Goal: Transaction & Acquisition: Purchase product/service

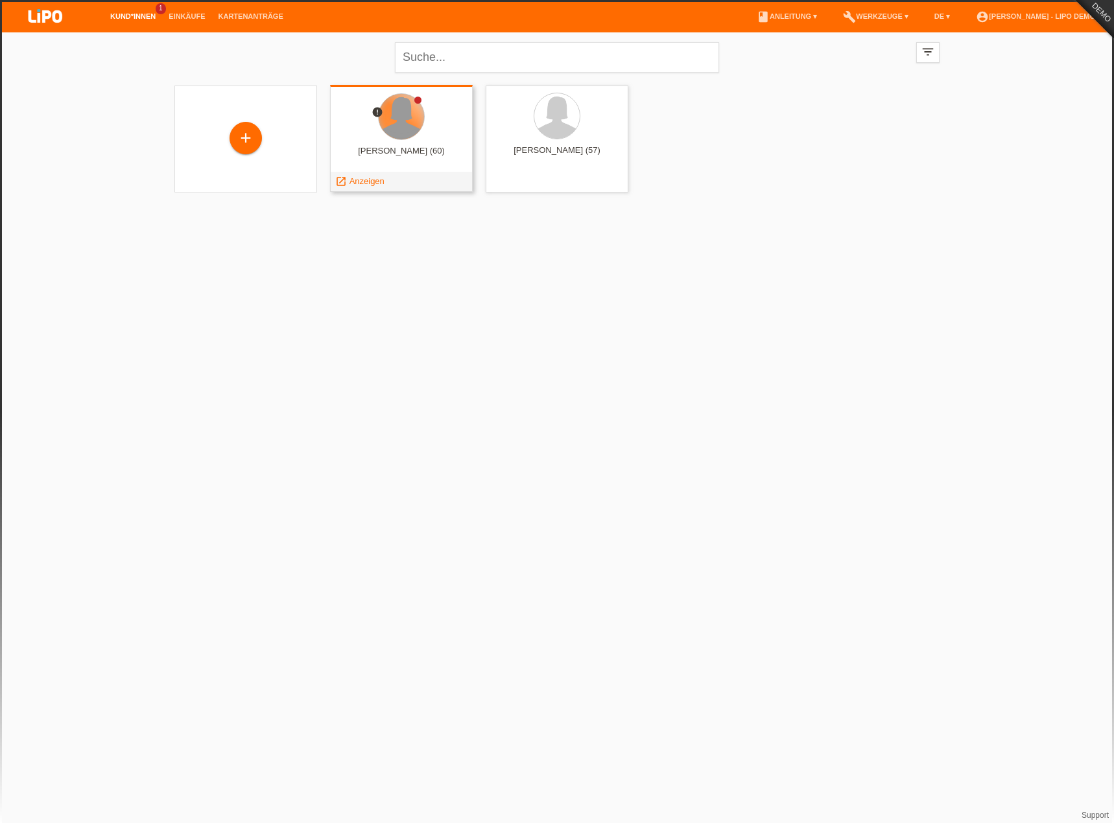
click at [398, 128] on div at bounding box center [401, 116] width 45 height 45
click at [426, 146] on div "Marilena Muster (60)" at bounding box center [401, 156] width 122 height 21
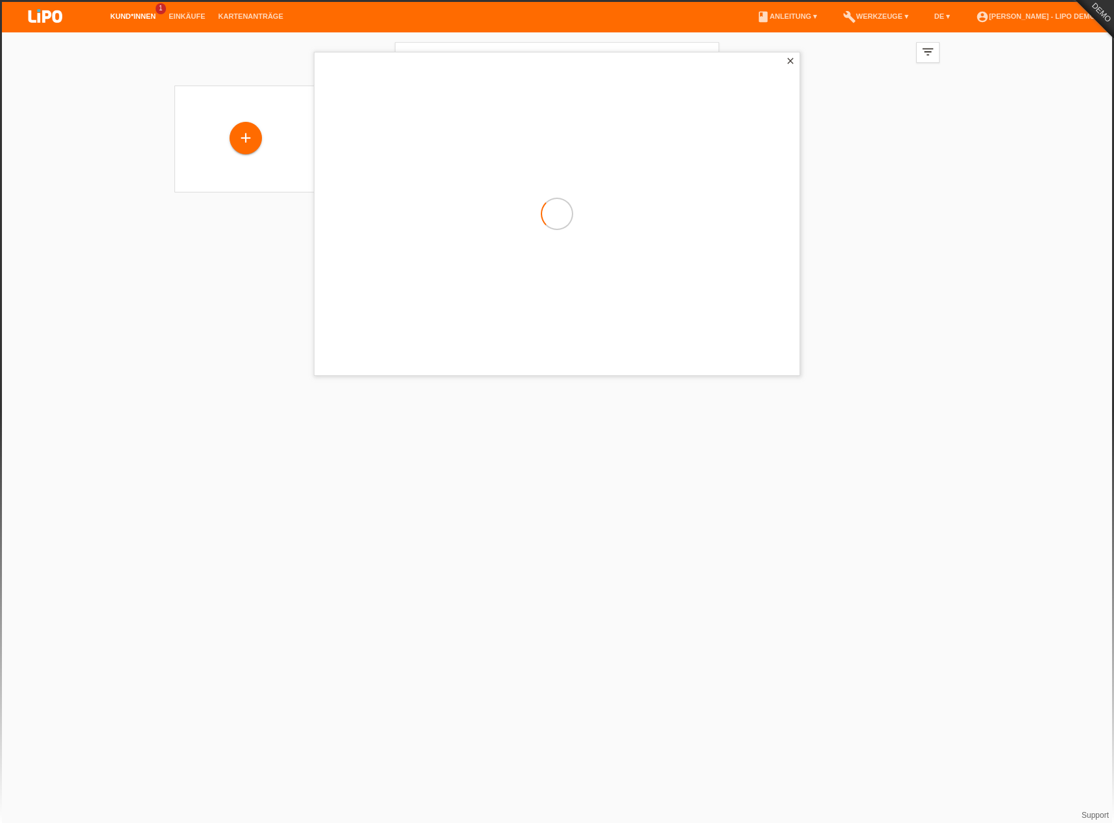
click at [172, 209] on html "Kund*innen 1 Einkäufe Kartenanträge menu account_circle Simona Bologna - LIPO D…" at bounding box center [557, 104] width 1114 height 209
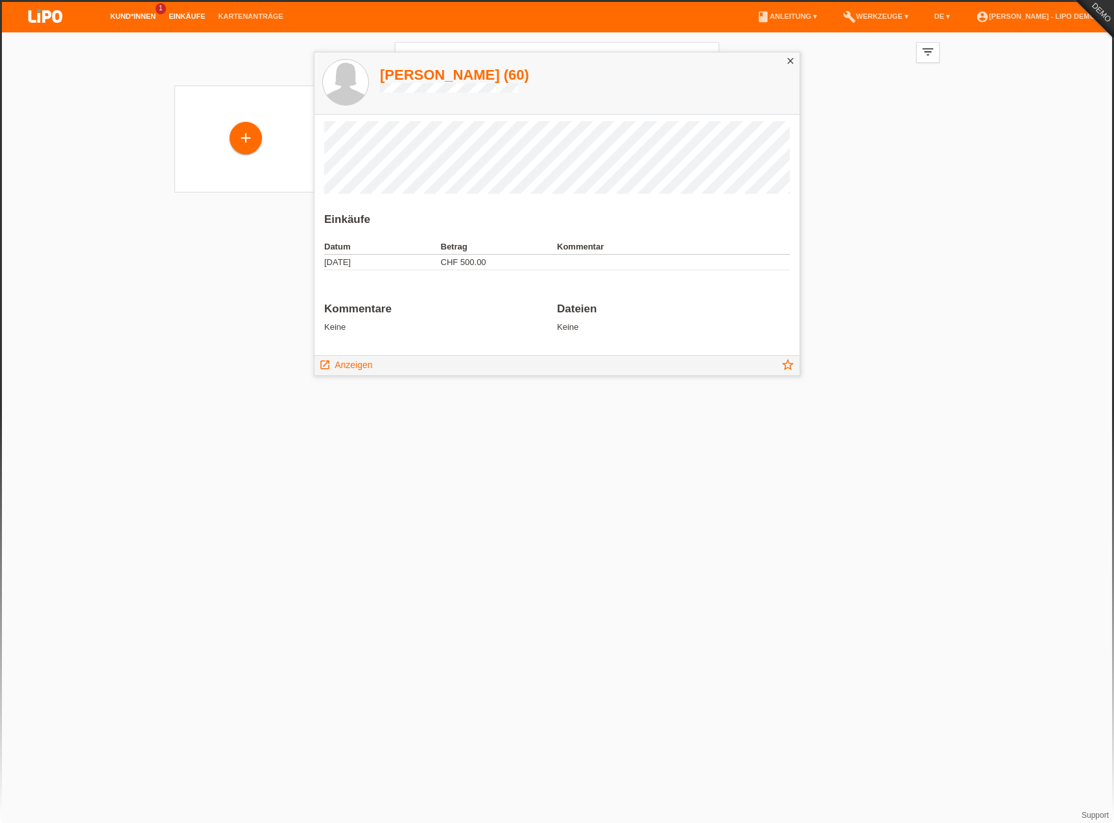
click at [176, 14] on link "Einkäufe" at bounding box center [186, 16] width 49 height 8
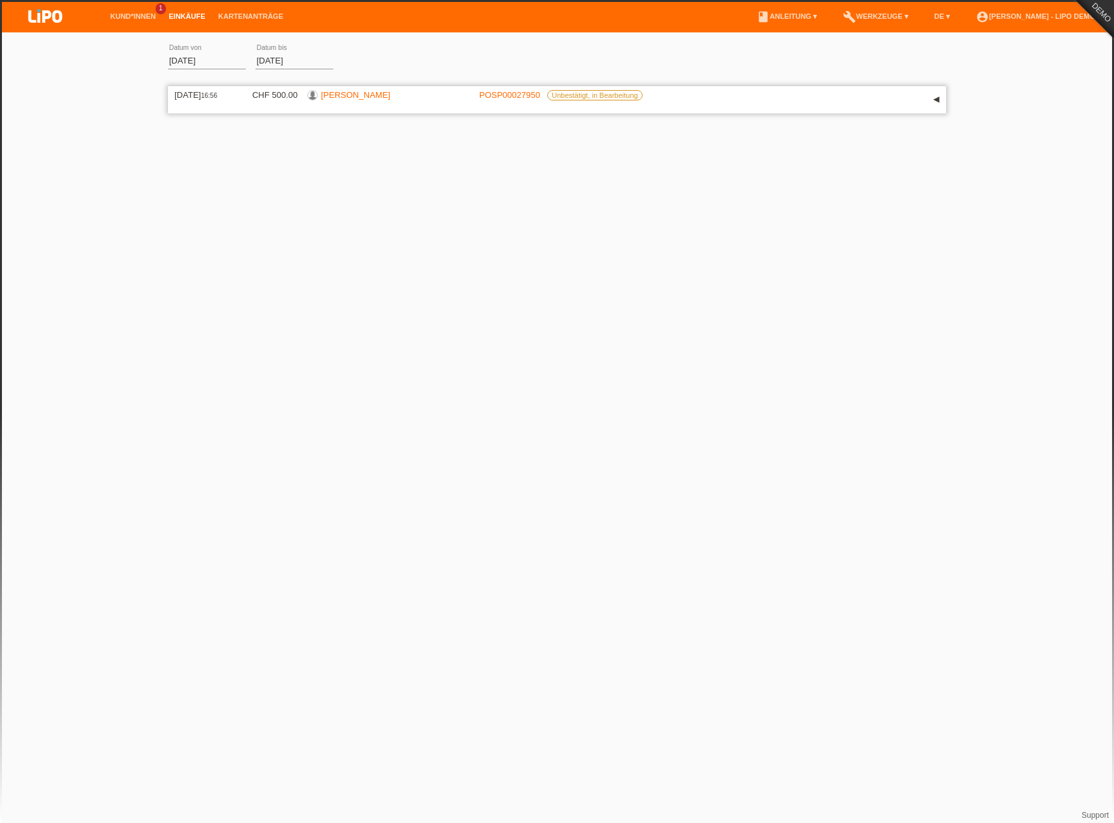
click at [359, 93] on link "Marilena Muster" at bounding box center [355, 95] width 69 height 10
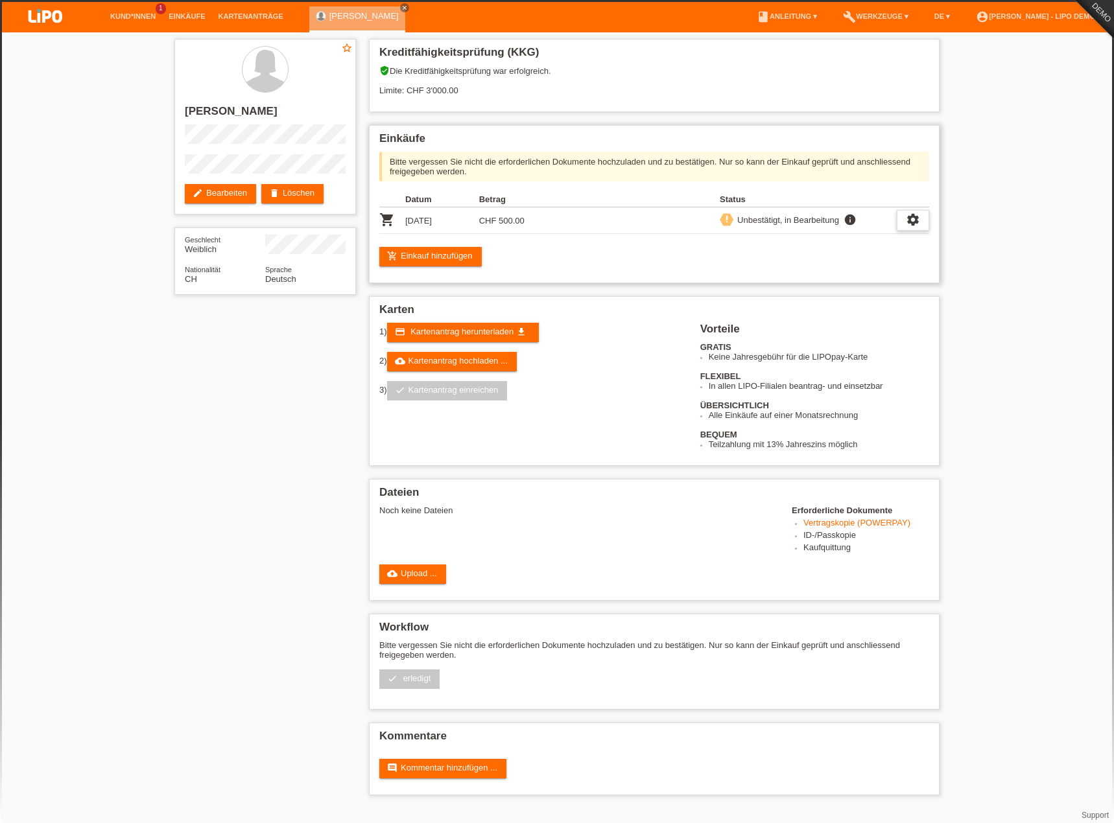
click at [911, 215] on icon "settings" at bounding box center [913, 220] width 14 height 14
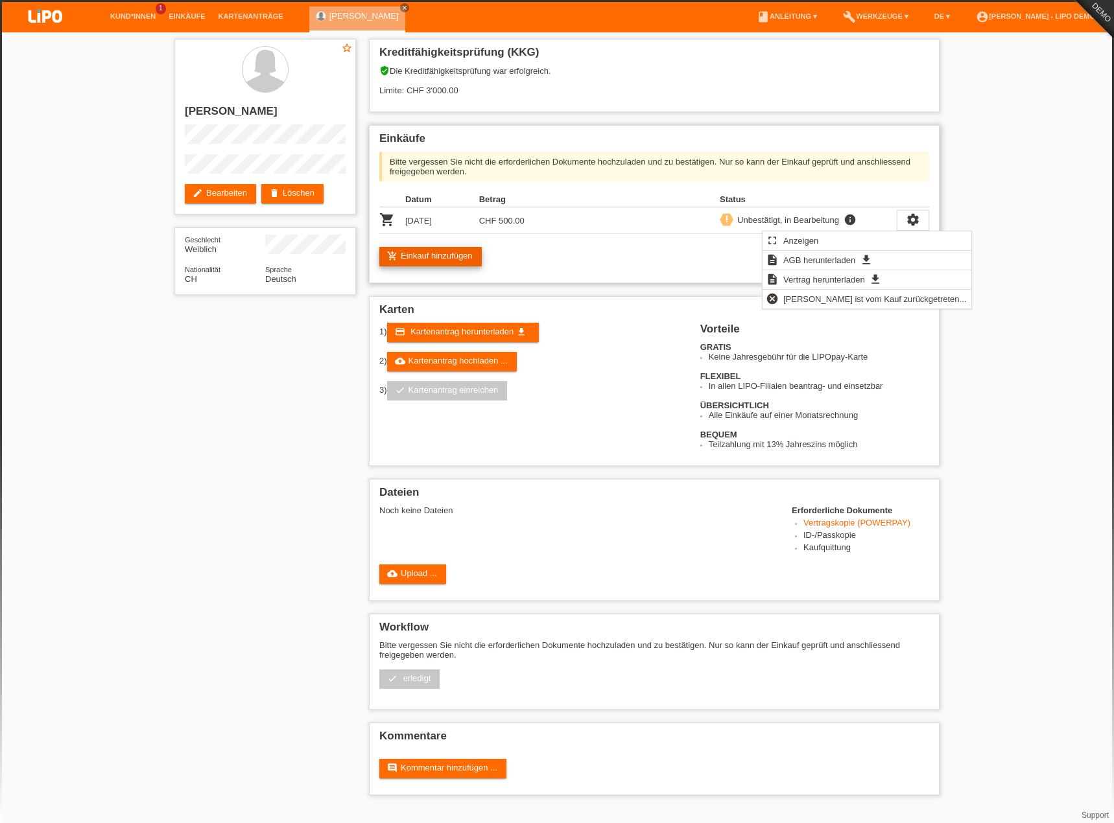
click at [432, 254] on link "add_shopping_cart Einkauf hinzufügen" at bounding box center [430, 256] width 102 height 19
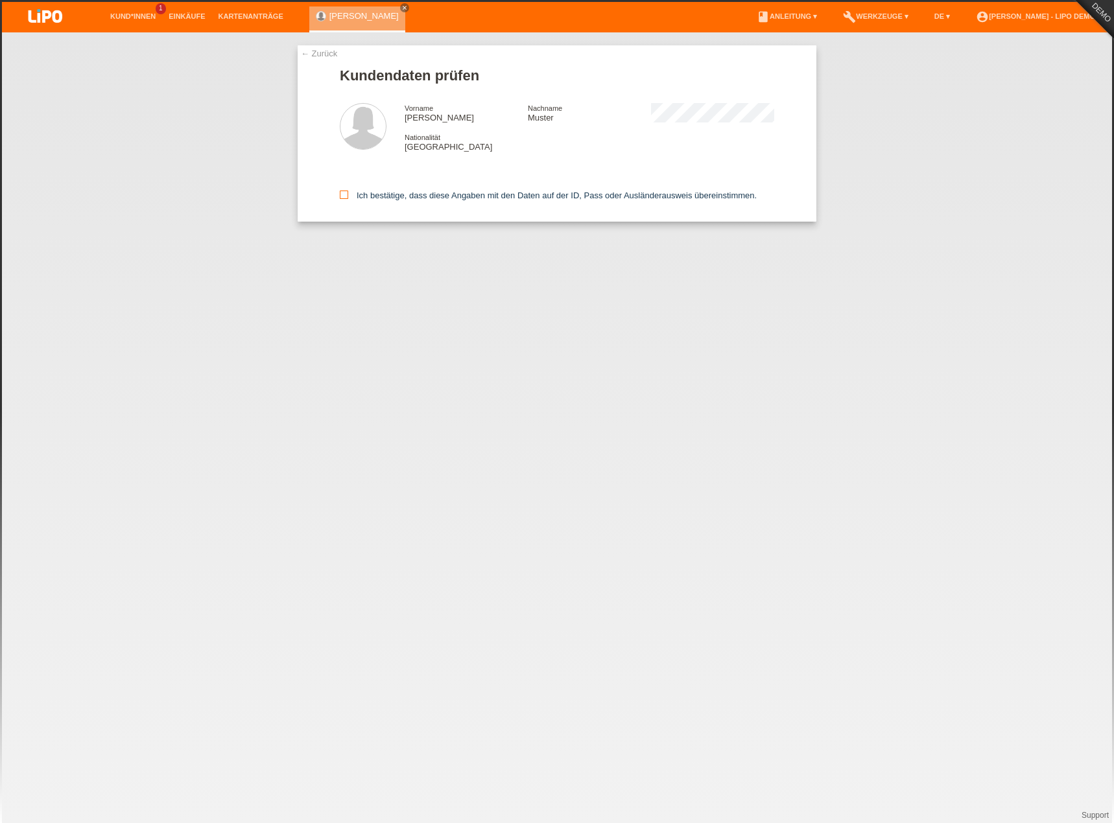
click at [419, 196] on label "Ich bestätige, dass diese Angaben mit den Daten auf der ID, Pass oder Ausländer…" at bounding box center [548, 196] width 417 height 10
click at [348, 196] on input "Ich bestätige, dass diese Angaben mit den Daten auf der ID, Pass oder Ausländer…" at bounding box center [344, 195] width 8 height 8
checkbox input "true"
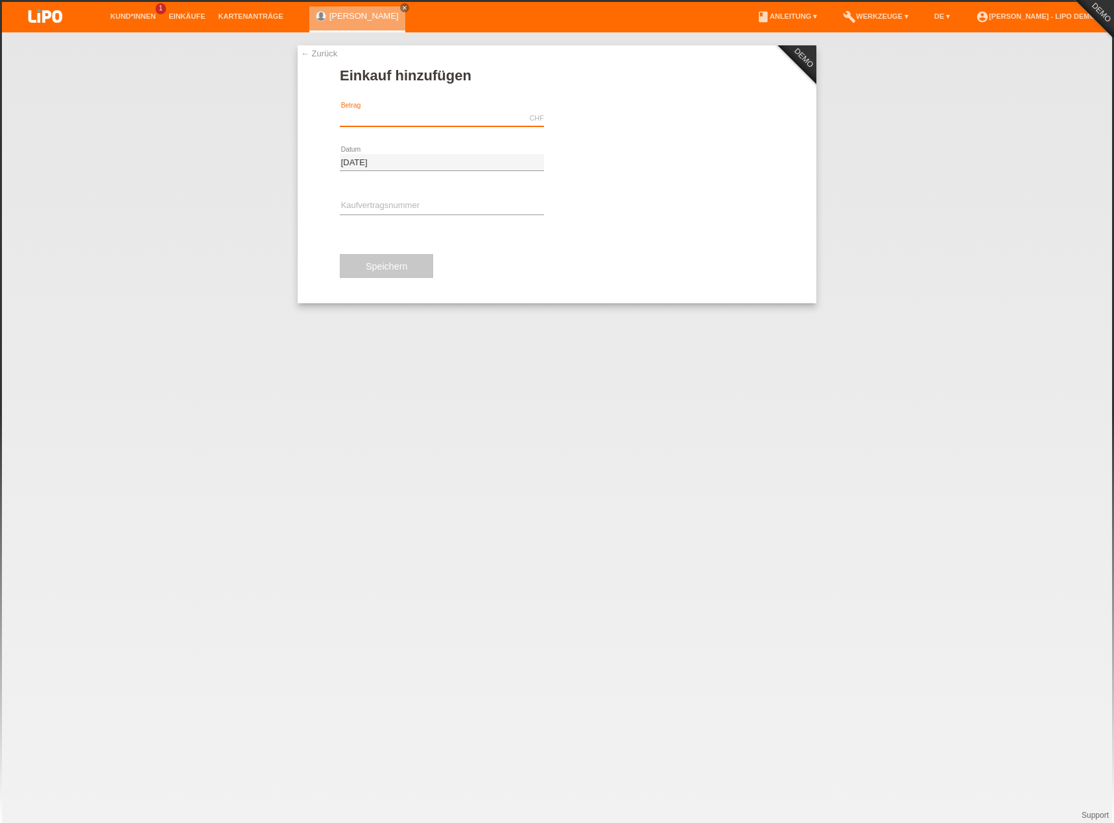
click at [453, 115] on input "text" at bounding box center [442, 118] width 204 height 16
type input "500.00"
click at [462, 188] on div "error Kaufvertragsnummer" at bounding box center [442, 207] width 204 height 44
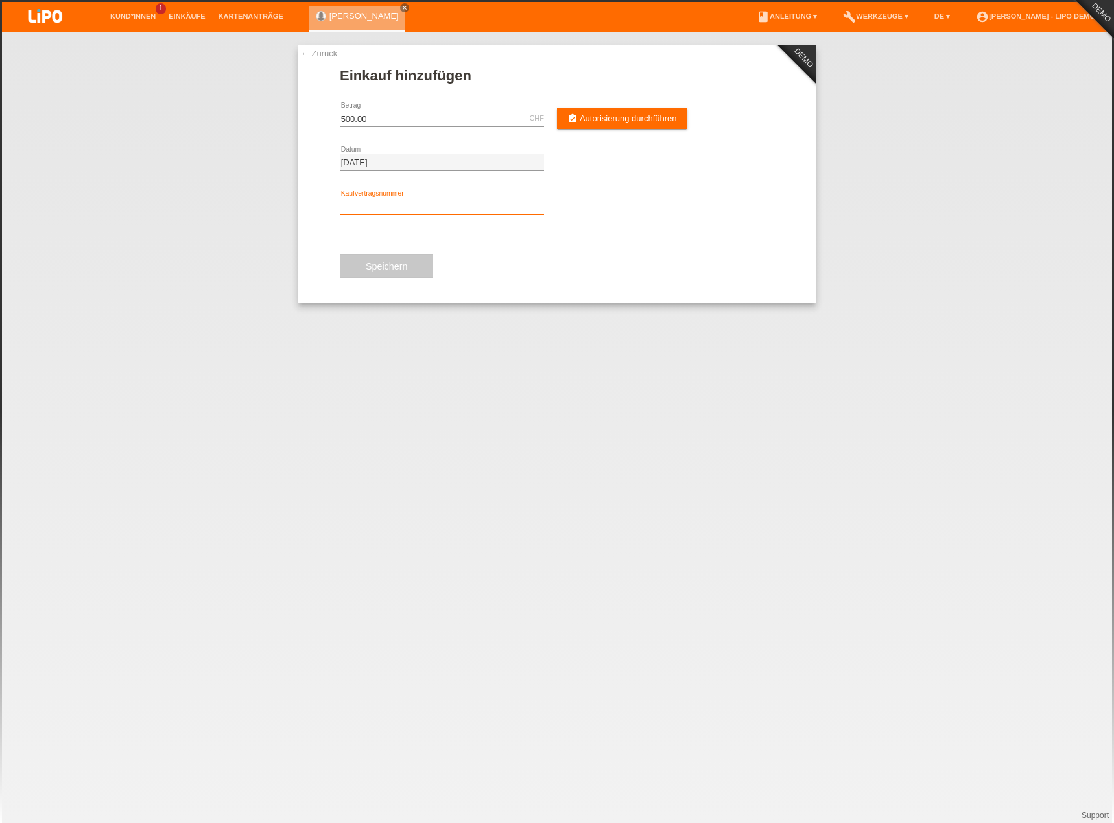
click at [468, 209] on input "text" at bounding box center [442, 206] width 204 height 16
drag, startPoint x: 442, startPoint y: 207, endPoint x: 393, endPoint y: 191, distance: 51.2
click at [442, 207] on input "gagae" at bounding box center [442, 206] width 204 height 16
type input "gagae6"
click at [410, 205] on input "gagae6" at bounding box center [442, 206] width 204 height 16
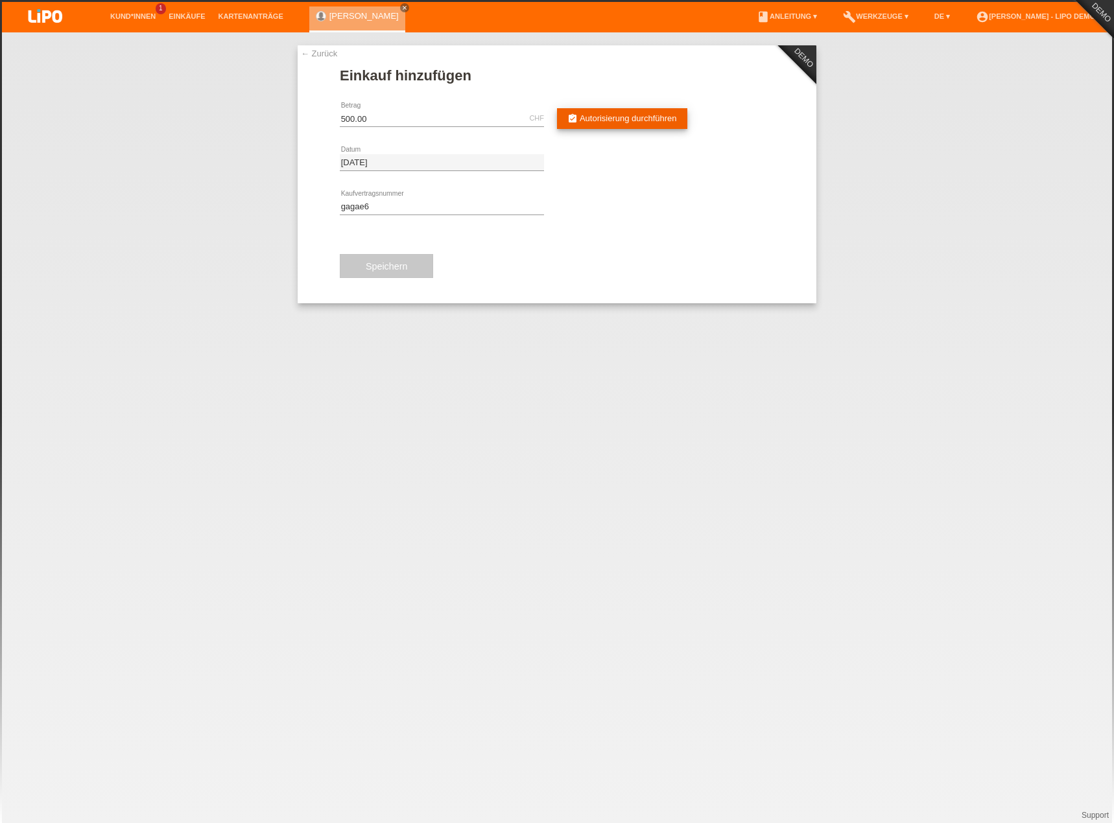
click at [576, 116] on icon "assignment_turned_in" at bounding box center [572, 118] width 10 height 10
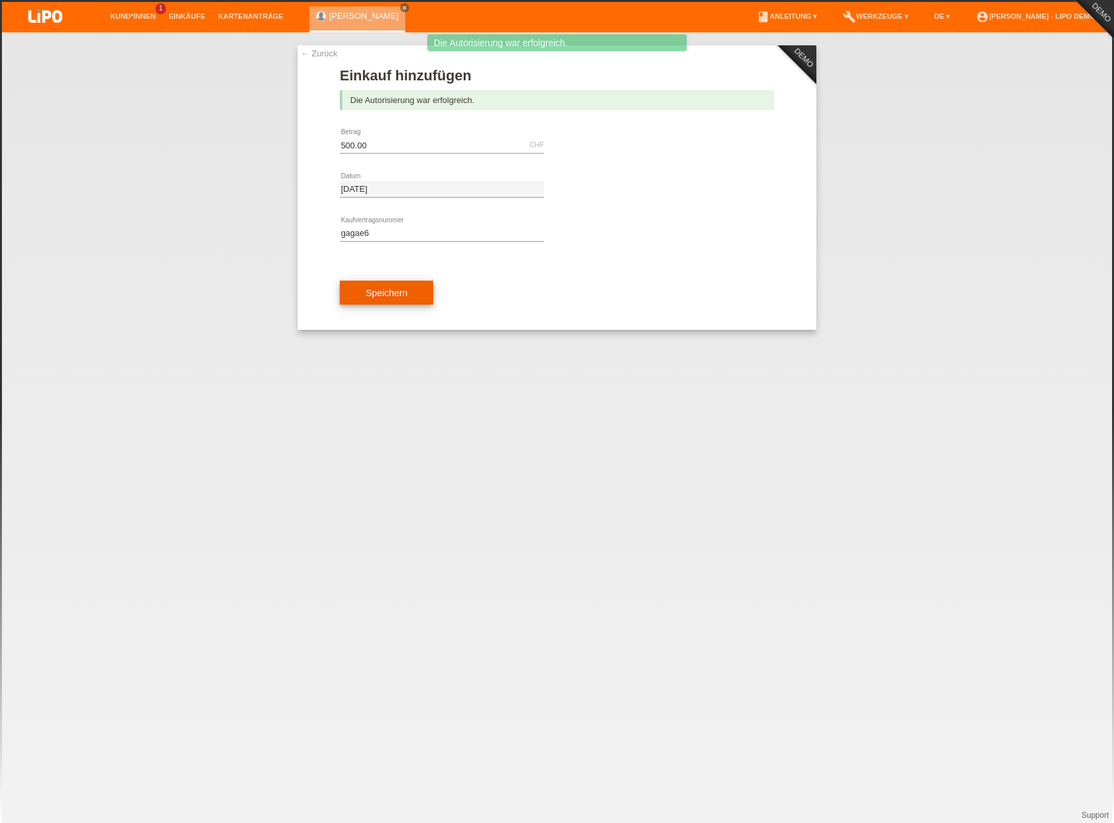
click at [388, 287] on button "Speichern" at bounding box center [386, 293] width 93 height 25
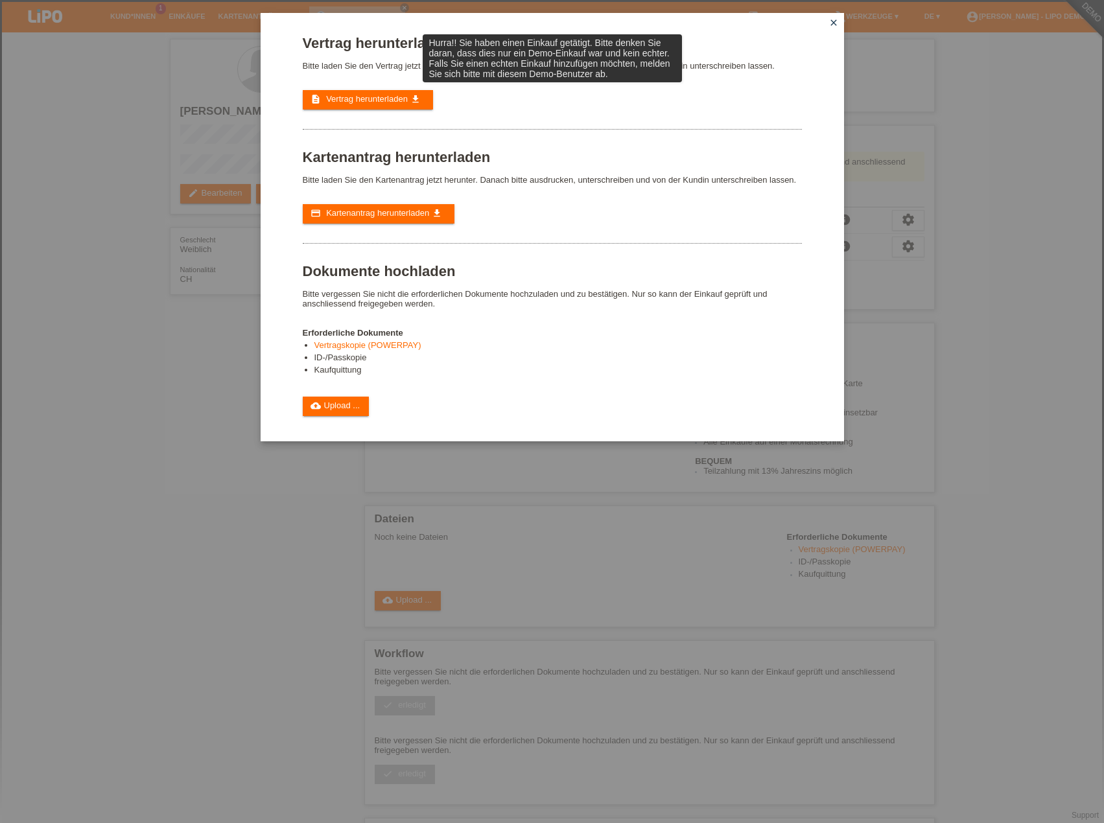
click at [832, 18] on icon "close" at bounding box center [833, 23] width 10 height 10
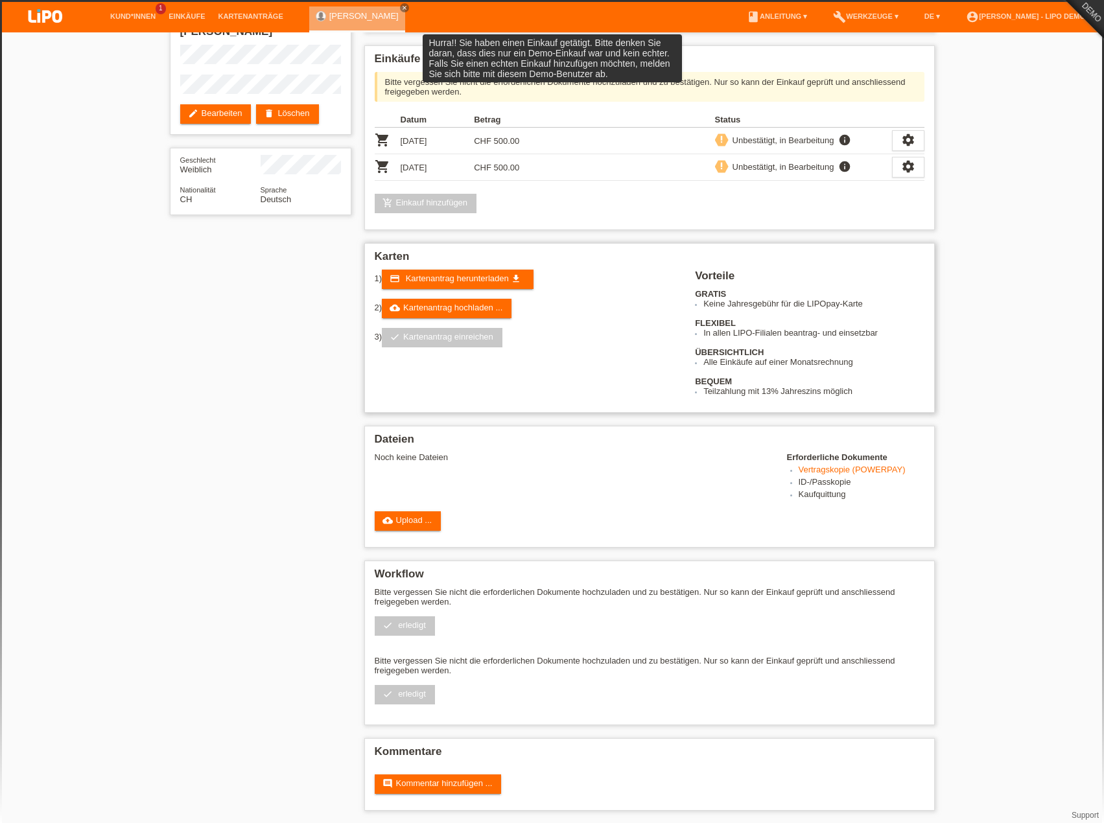
scroll to position [80, 0]
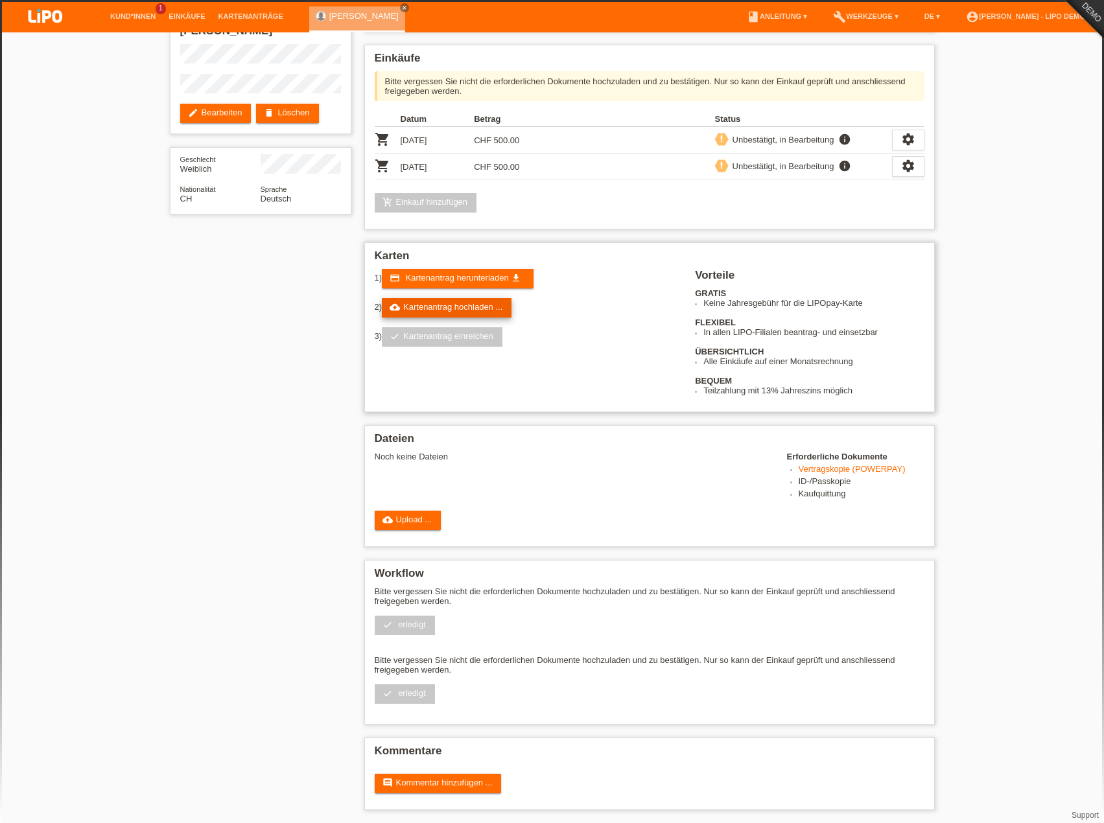
click at [478, 307] on link "cloud_upload Kartenantrag hochladen ..." at bounding box center [447, 307] width 130 height 19
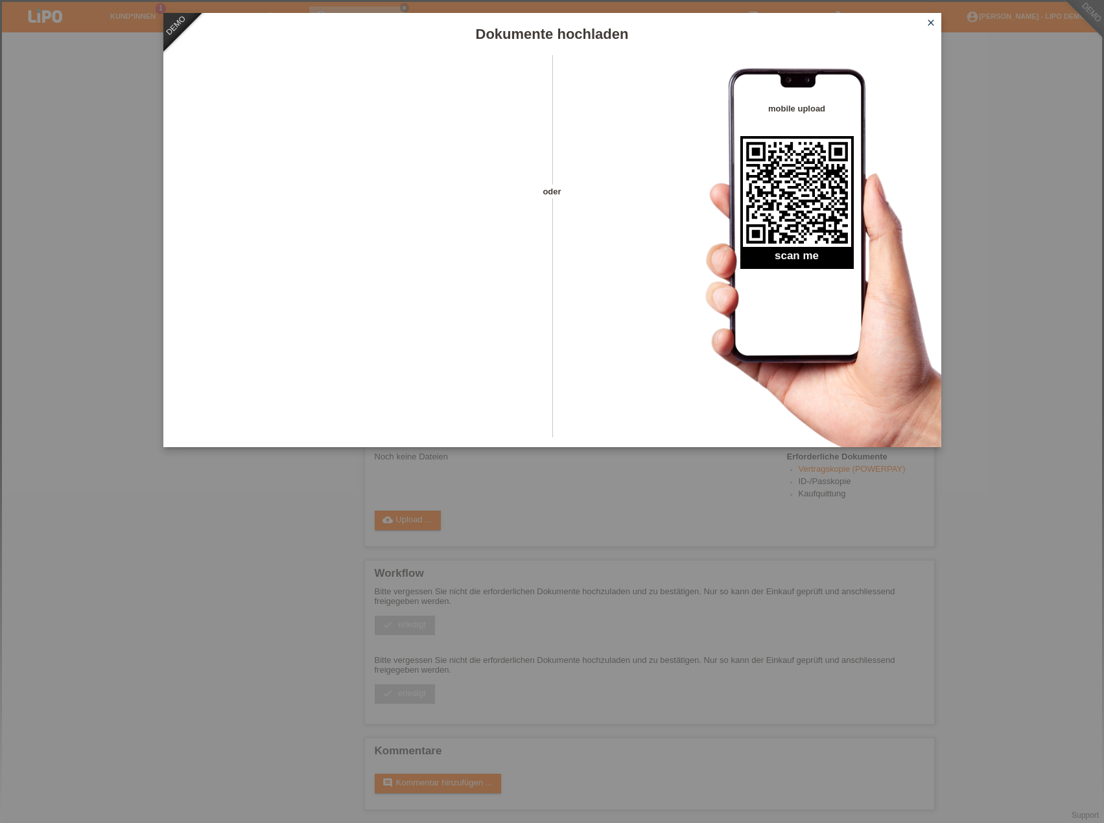
click at [928, 27] on icon "close" at bounding box center [931, 23] width 10 height 10
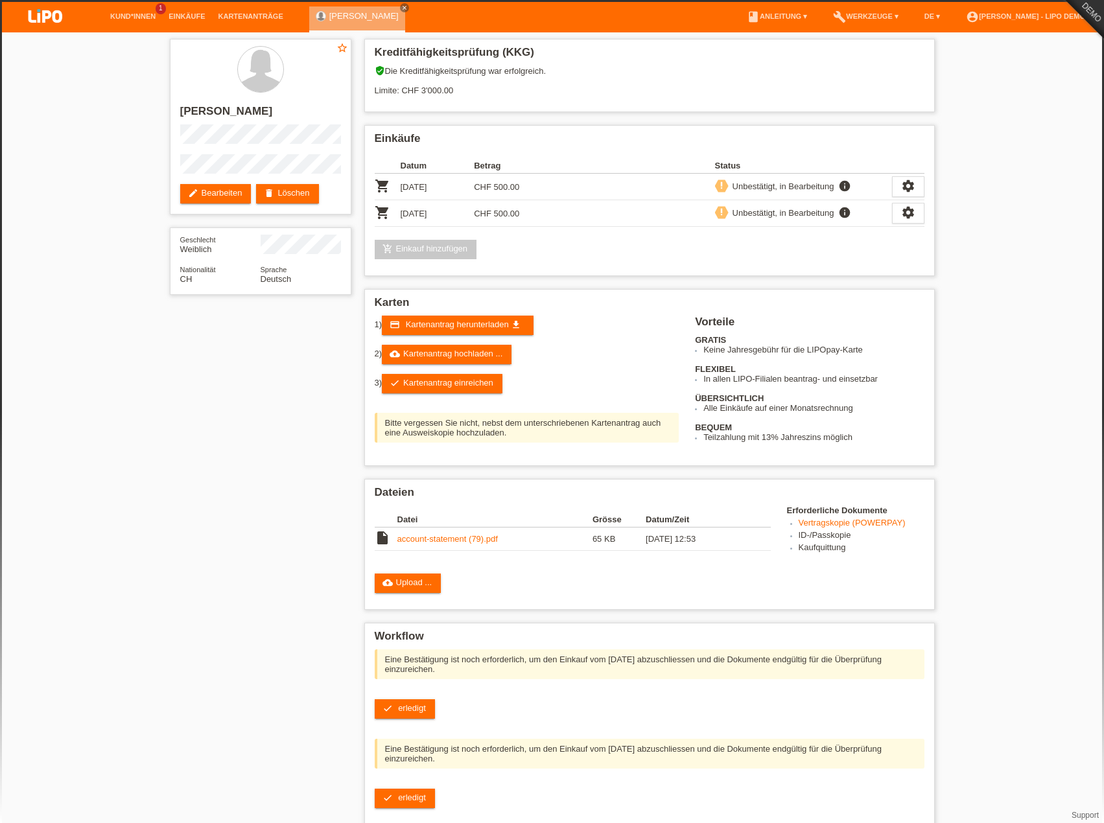
scroll to position [80, 0]
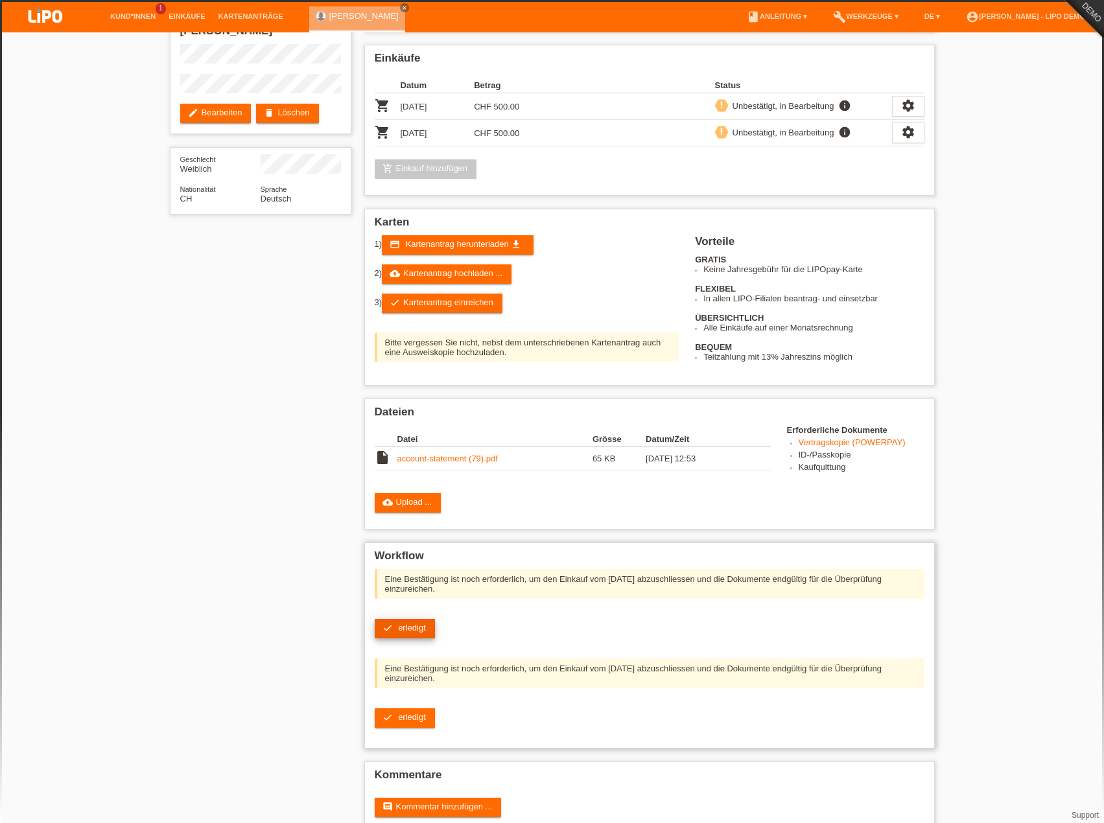
click at [421, 629] on span "erledigt" at bounding box center [412, 628] width 28 height 10
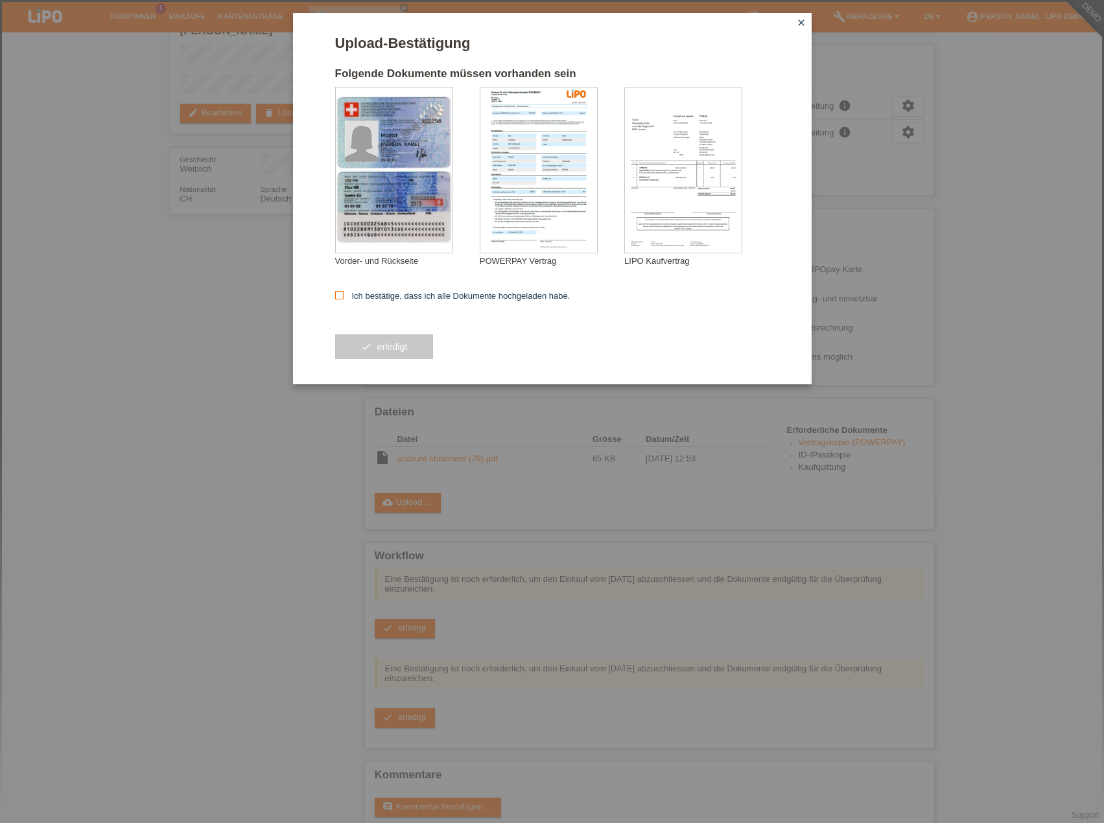
click at [434, 292] on label "Ich bestätige, dass ich alle Dokumente hochgeladen habe." at bounding box center [452, 296] width 235 height 10
click at [344, 292] on input "Ich bestätige, dass ich alle Dokumente hochgeladen habe." at bounding box center [339, 295] width 8 height 8
checkbox input "true"
click at [393, 354] on button "check erledigt" at bounding box center [384, 346] width 99 height 25
click at [799, 23] on icon "close" at bounding box center [801, 23] width 10 height 10
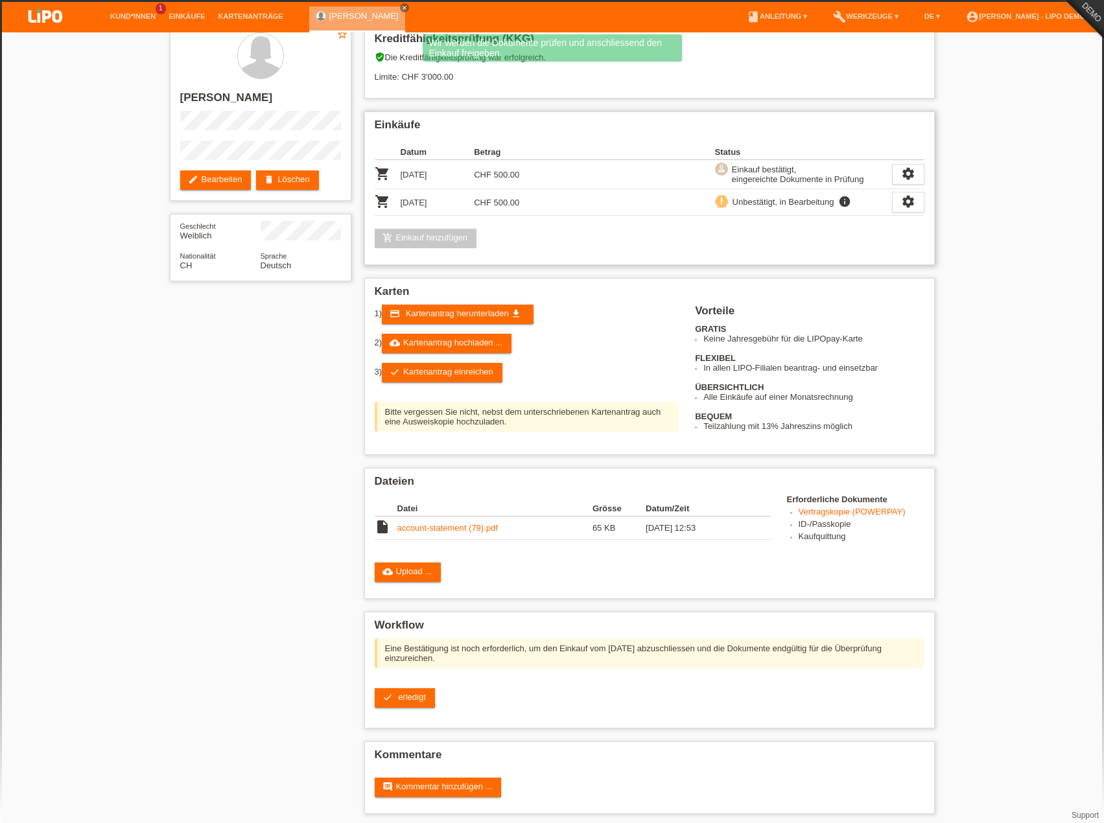
scroll to position [18, 0]
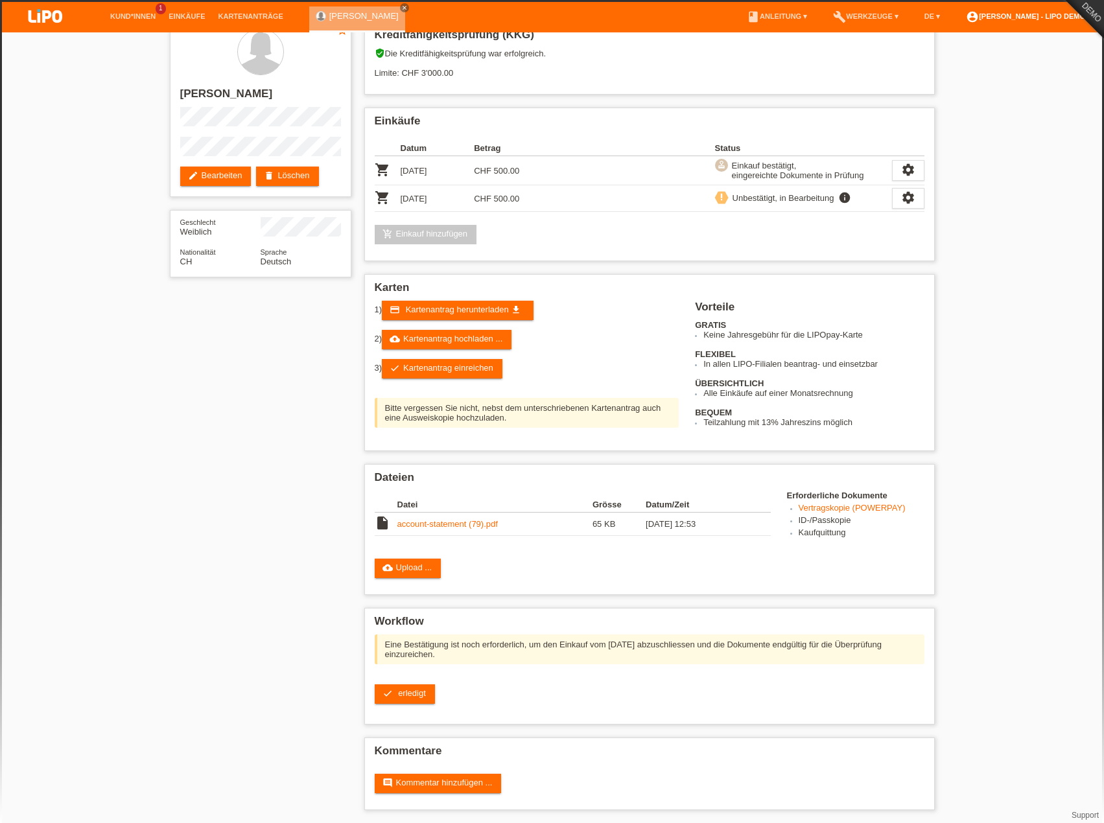
click at [1030, 17] on link "account_circle [PERSON_NAME] - LIPO Demo ▾" at bounding box center [1028, 16] width 138 height 8
click at [944, 88] on link "Logout" at bounding box center [943, 93] width 26 height 10
